Goal: Task Accomplishment & Management: Manage account settings

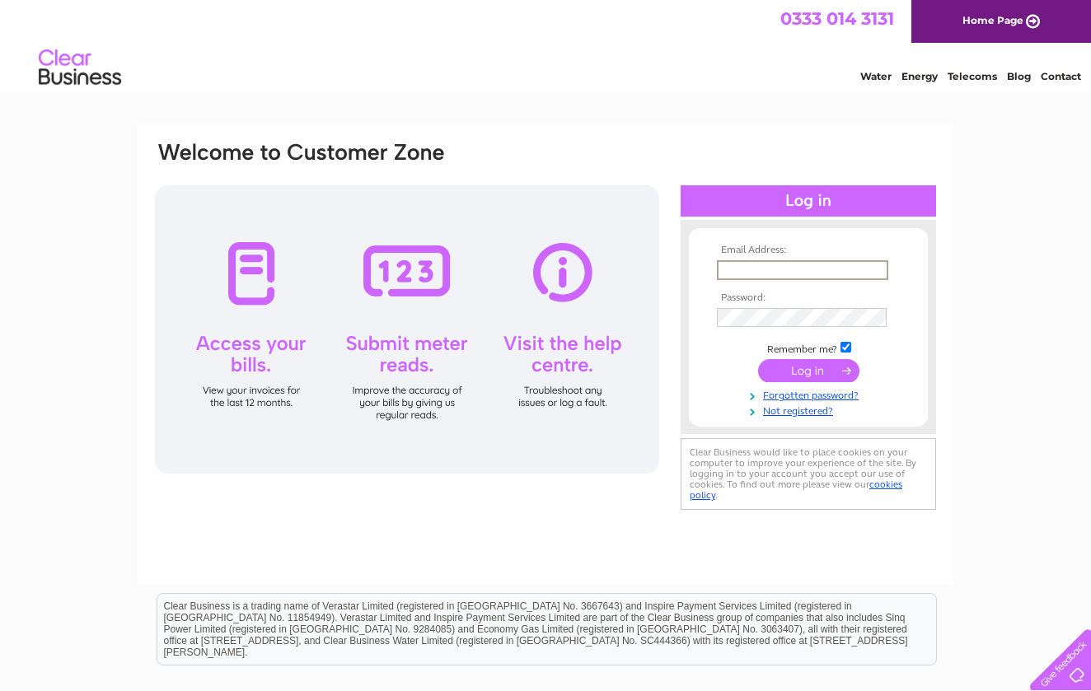
type input "[EMAIL_ADDRESS][DOMAIN_NAME]"
click at [808, 369] on input "submit" at bounding box center [808, 370] width 101 height 23
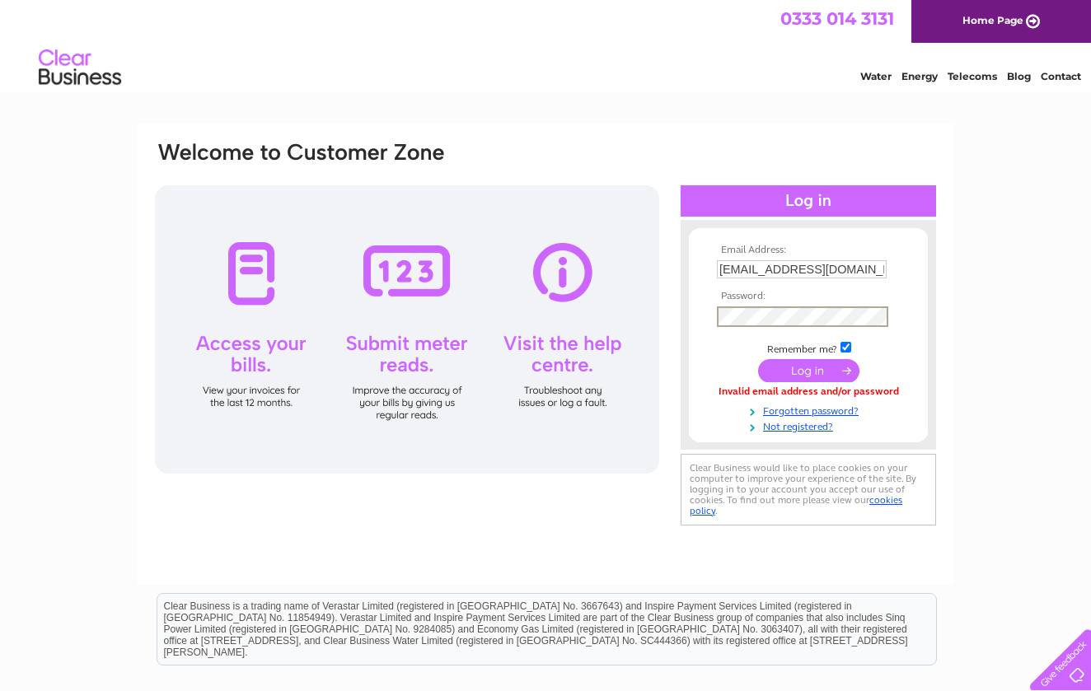
click at [808, 369] on input "submit" at bounding box center [808, 370] width 101 height 23
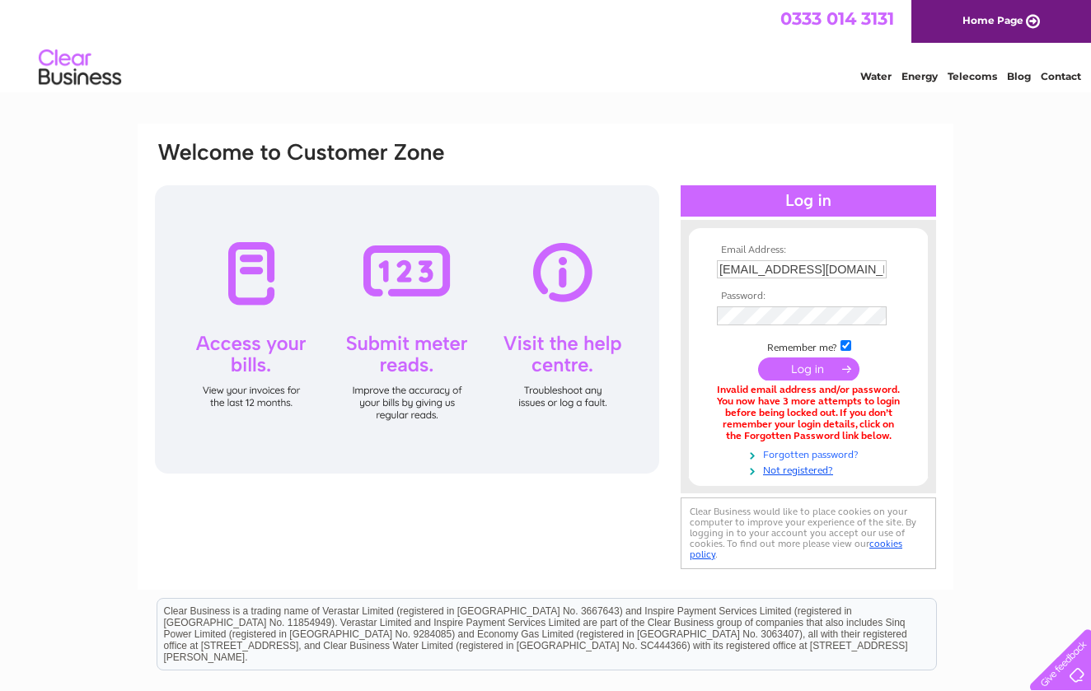
click at [784, 449] on link "Forgotten password?" at bounding box center [810, 454] width 187 height 16
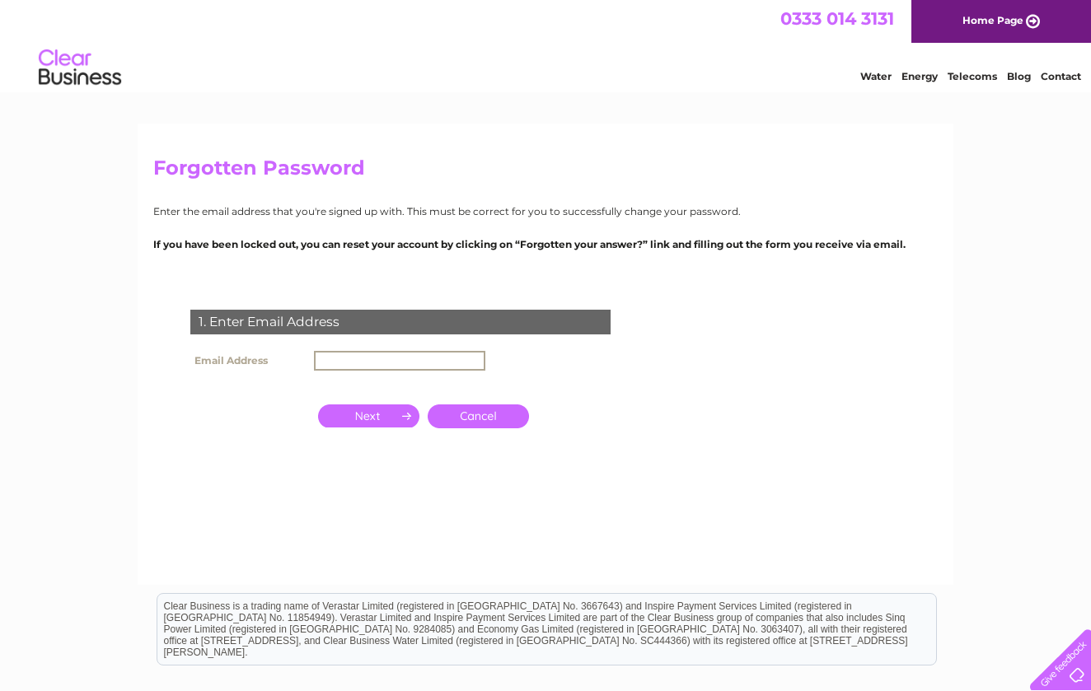
click at [437, 359] on input "text" at bounding box center [399, 361] width 171 height 20
type input "mail@fes.me"
click at [396, 415] on input "button" at bounding box center [368, 414] width 101 height 23
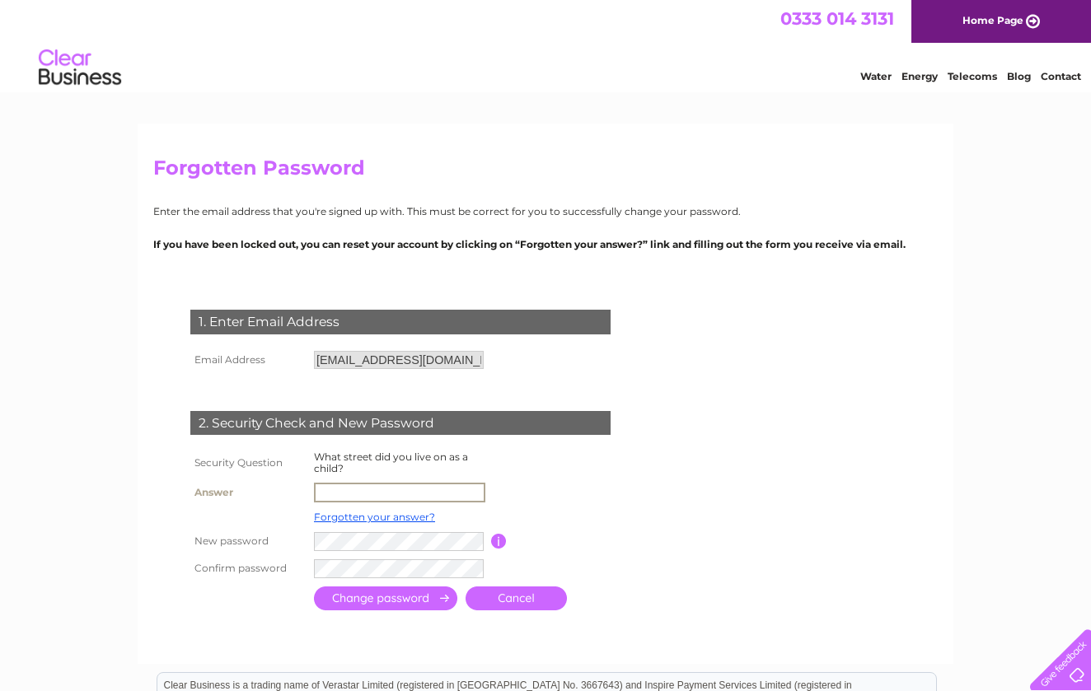
click at [377, 483] on input "text" at bounding box center [399, 493] width 171 height 20
type input "ball street"
click at [376, 601] on input "submit" at bounding box center [385, 599] width 143 height 24
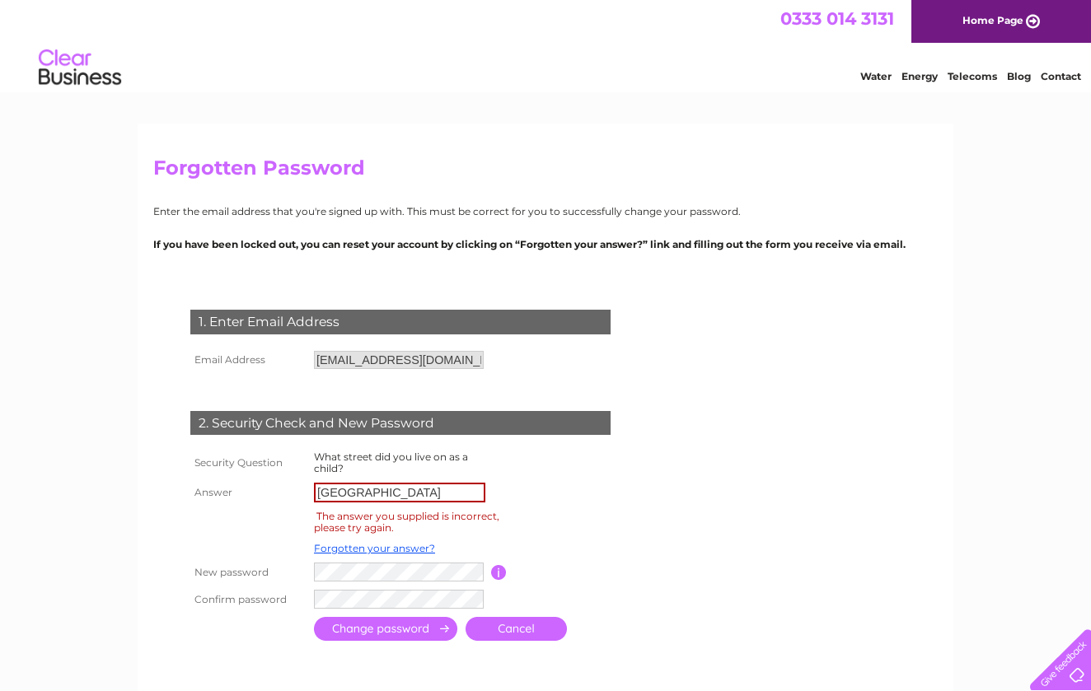
click at [337, 490] on input "[GEOGRAPHIC_DATA]" at bounding box center [399, 493] width 171 height 20
type input "baliol street"
click at [344, 632] on input "submit" at bounding box center [385, 631] width 143 height 24
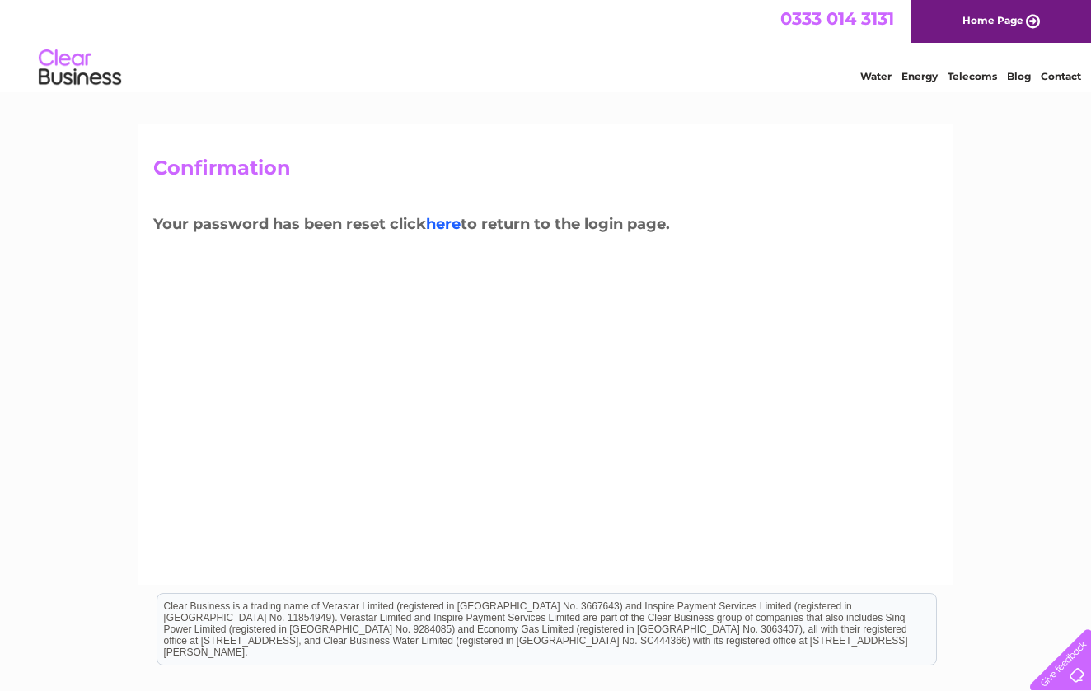
click at [455, 226] on link "here" at bounding box center [443, 224] width 35 height 18
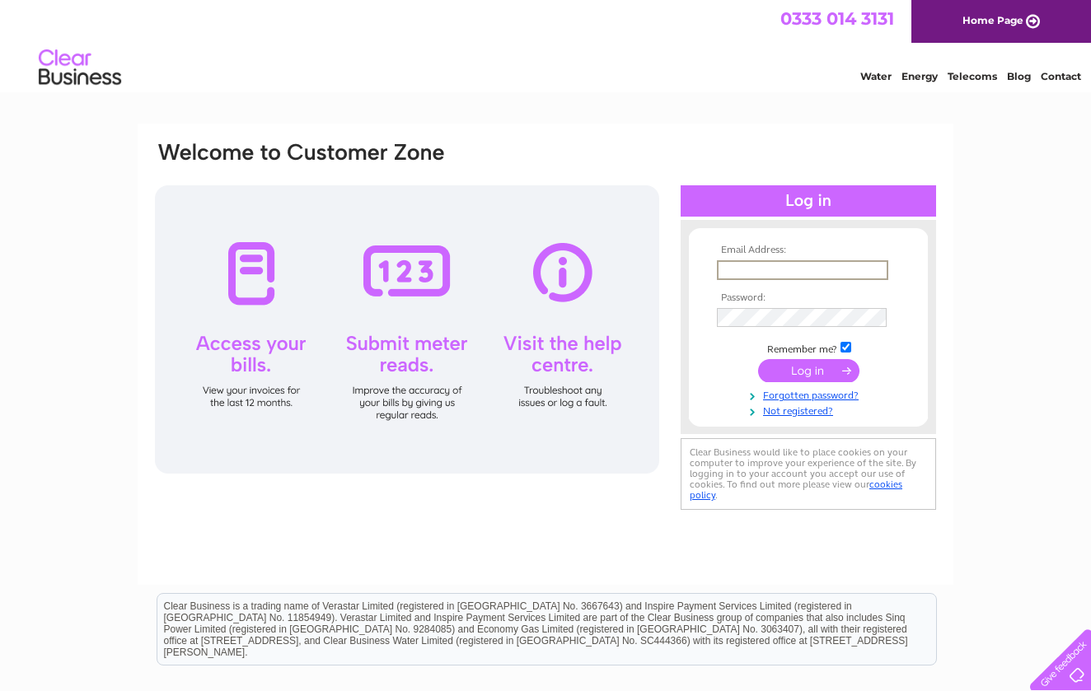
type input "mail@fes.me"
click at [786, 370] on input "submit" at bounding box center [808, 370] width 101 height 23
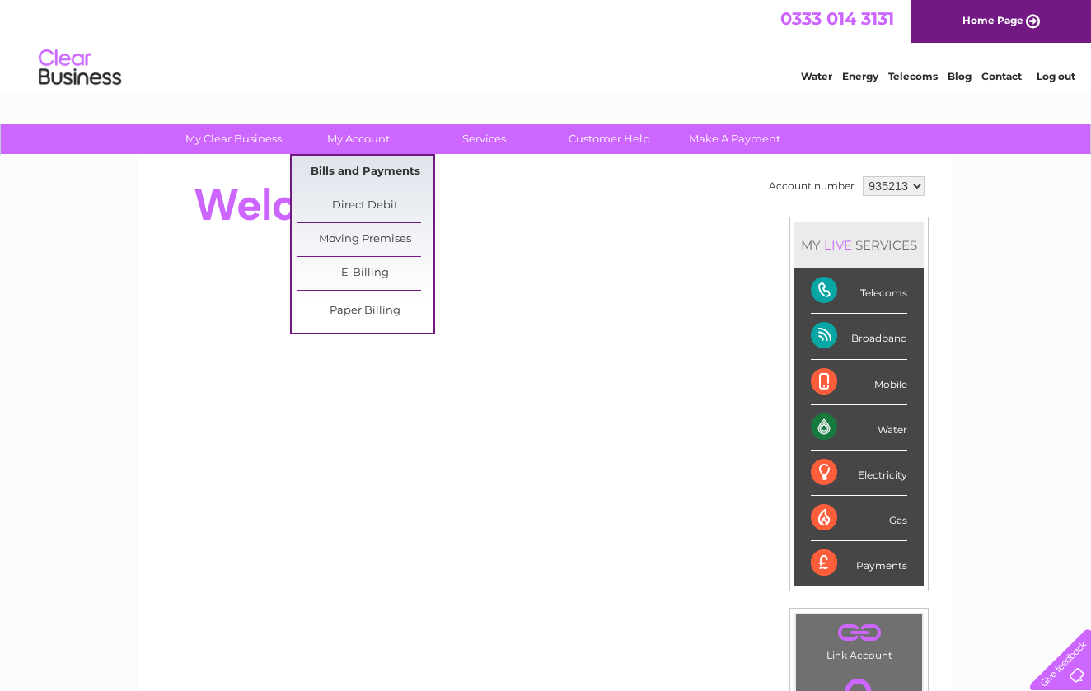
click at [373, 163] on link "Bills and Payments" at bounding box center [365, 172] width 136 height 33
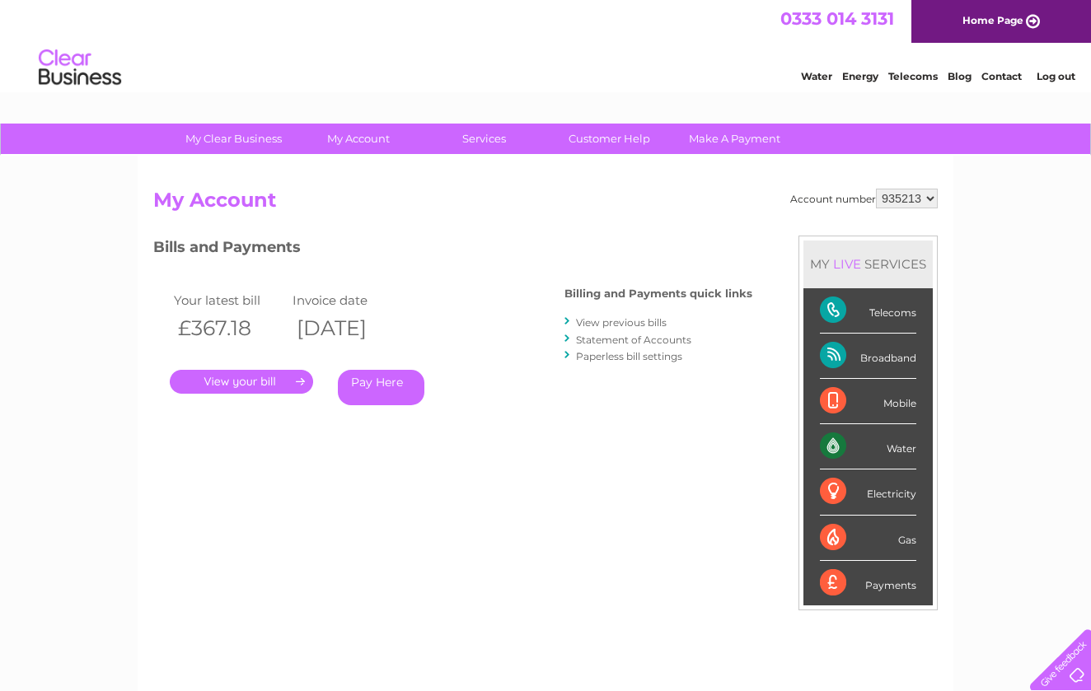
click at [259, 385] on link "." at bounding box center [241, 382] width 143 height 24
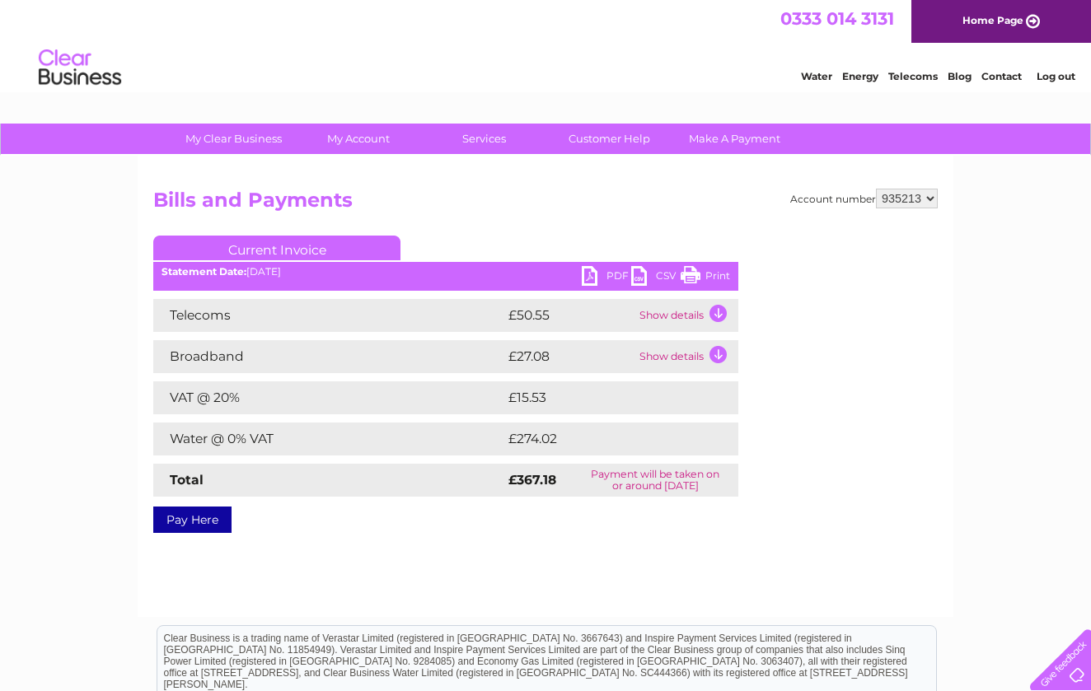
click at [1042, 75] on link "Log out" at bounding box center [1056, 76] width 39 height 12
